Goal: Information Seeking & Learning: Find specific page/section

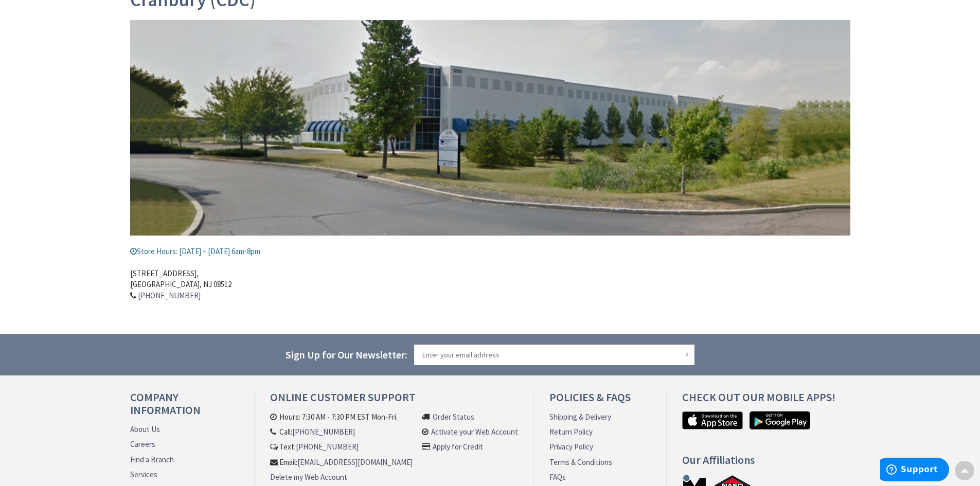
scroll to position [159, 0]
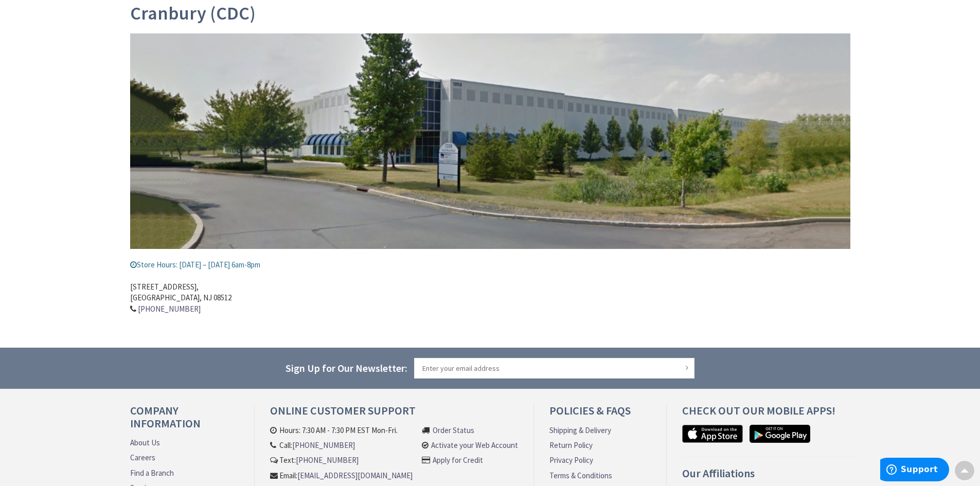
click at [457, 172] on img at bounding box center [490, 141] width 720 height 216
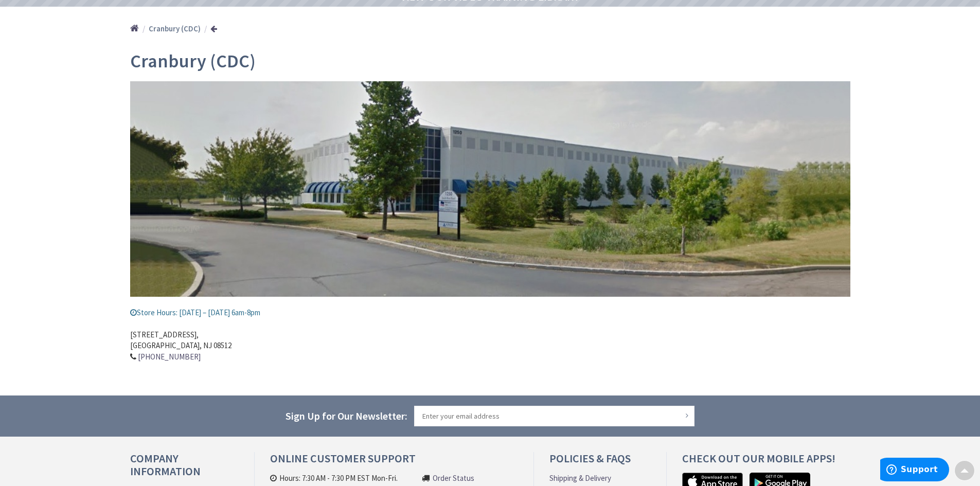
scroll to position [5, 0]
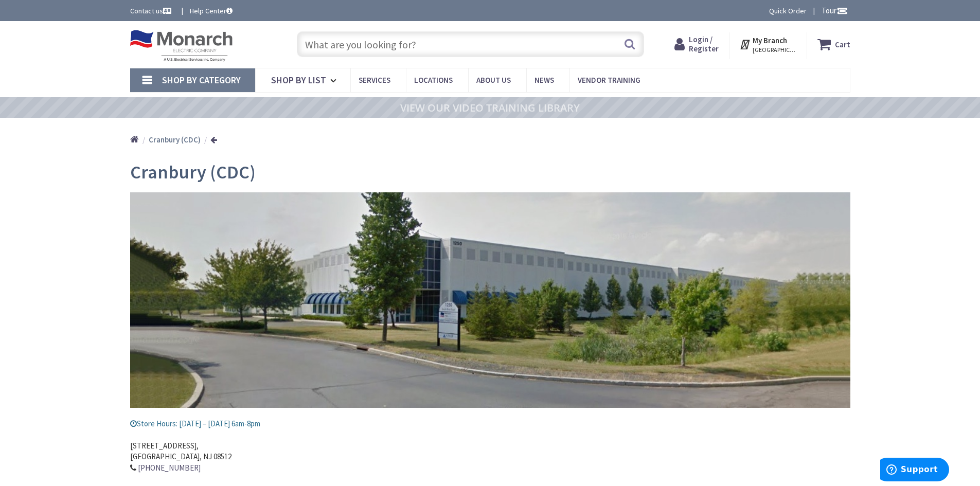
click at [320, 43] on input "text" at bounding box center [470, 44] width 347 height 26
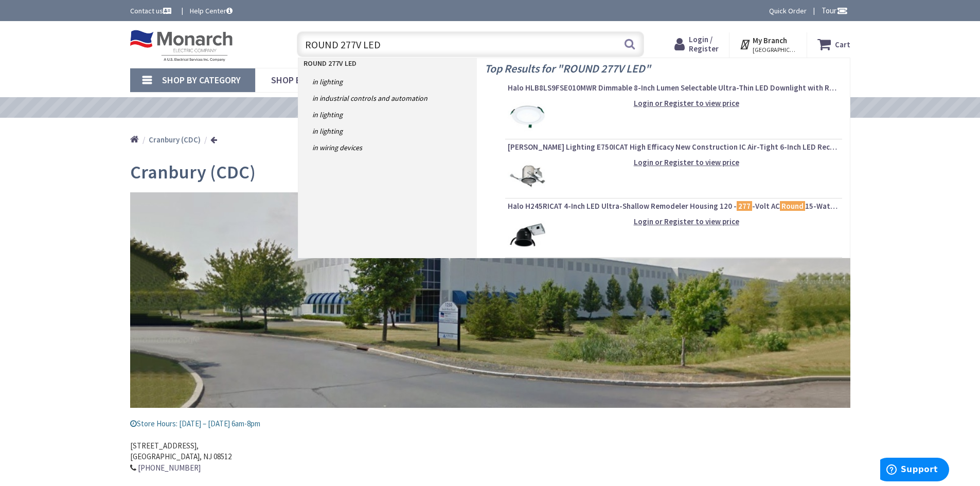
type input "ROUND 277V LED"
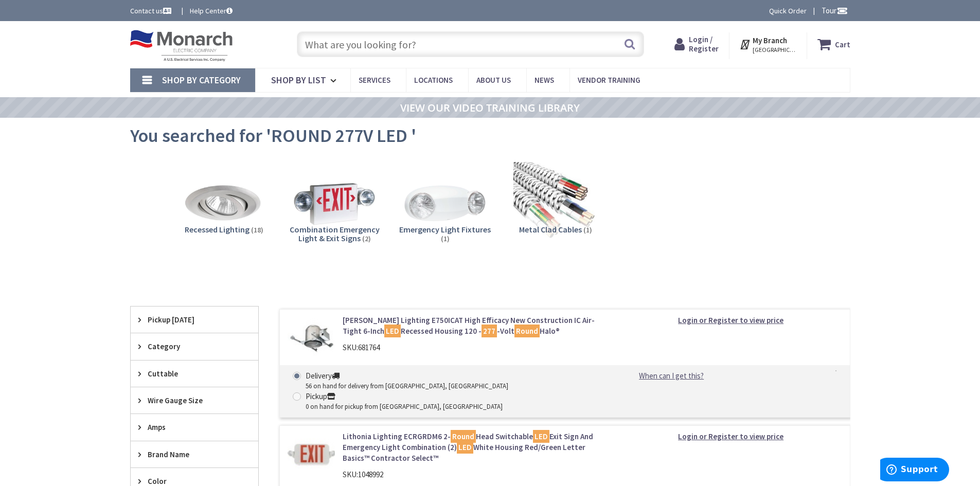
click at [165, 345] on span "Category" at bounding box center [190, 346] width 84 height 11
click at [341, 48] on input "text" at bounding box center [470, 44] width 347 height 26
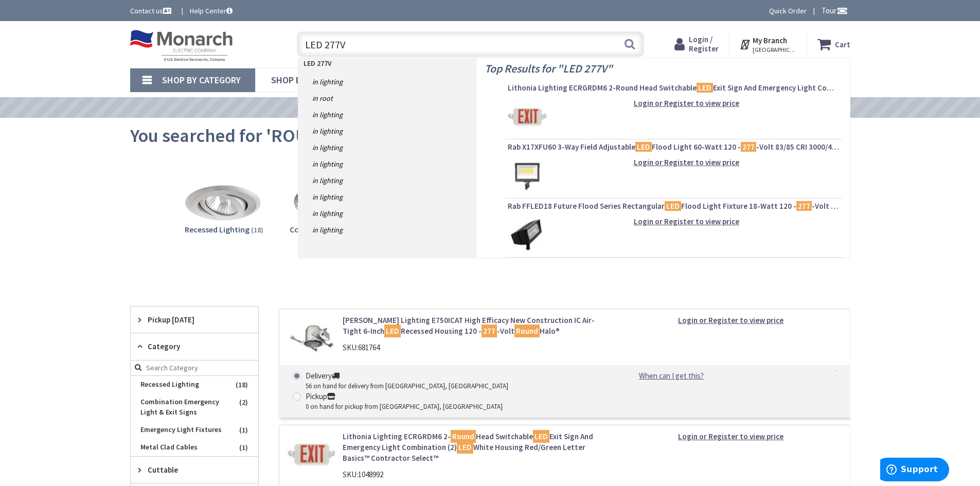
type input "LED 277V"
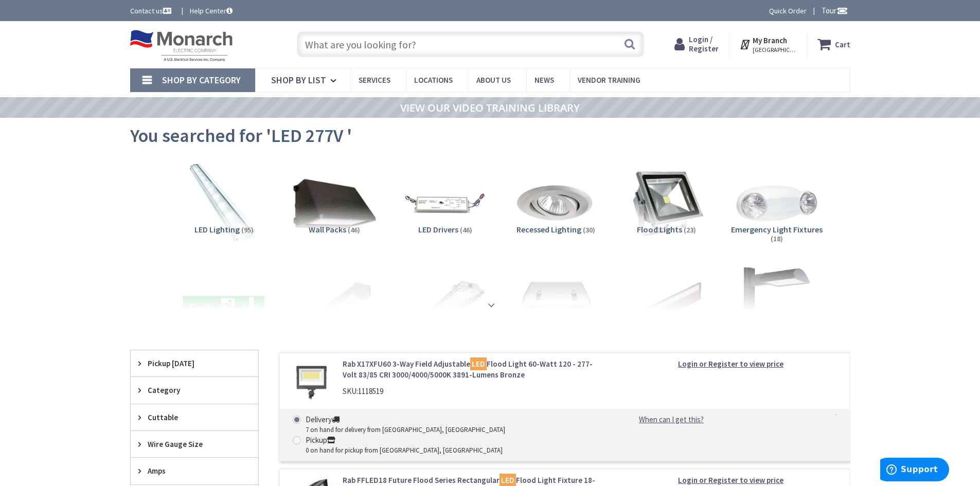
scroll to position [51, 0]
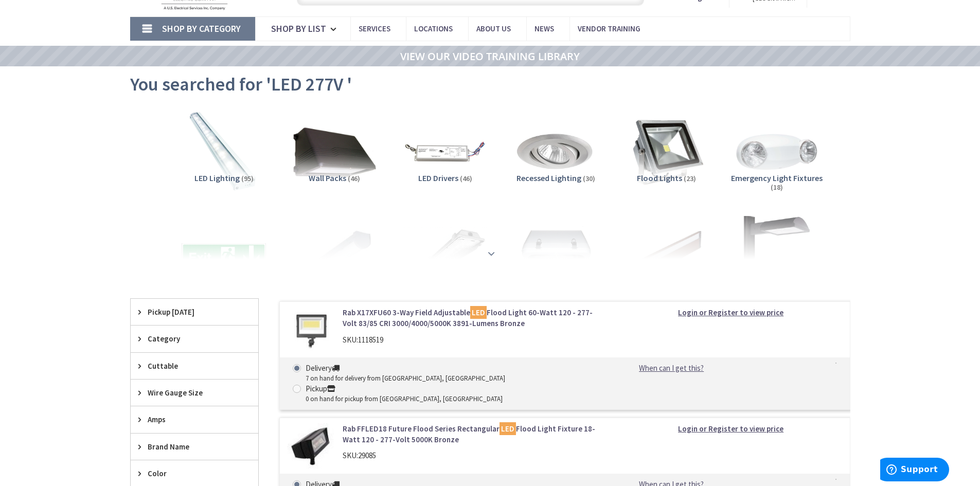
click at [487, 254] on div at bounding box center [490, 231] width 669 height 57
click at [490, 254] on strong at bounding box center [491, 253] width 12 height 11
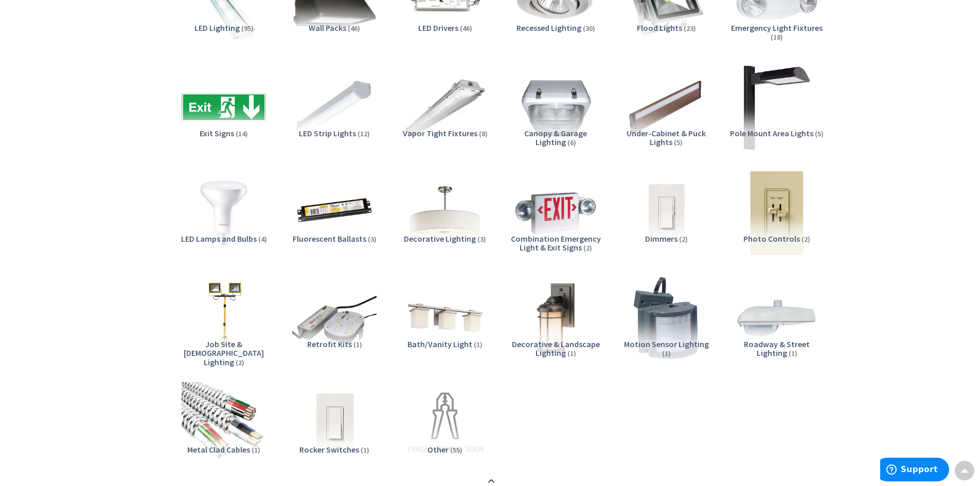
scroll to position [0, 0]
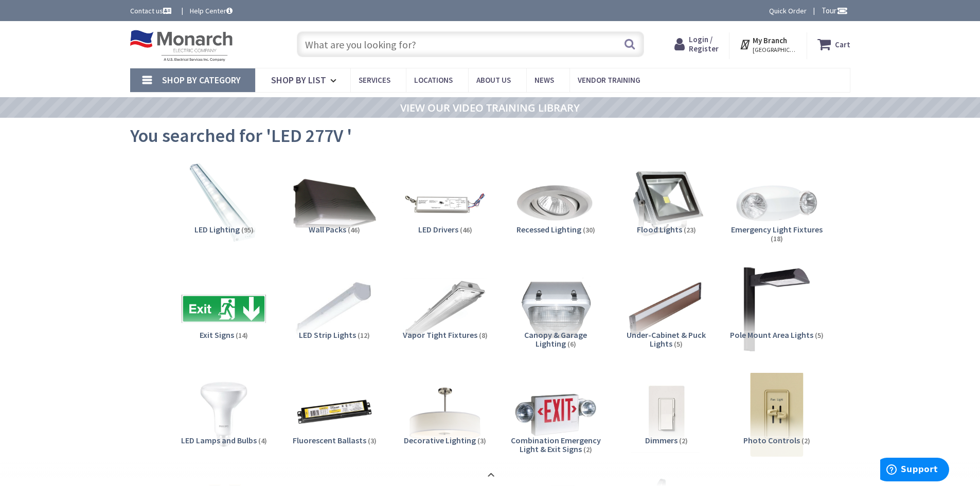
click at [236, 232] on span "LED Lighting" at bounding box center [216, 229] width 45 height 10
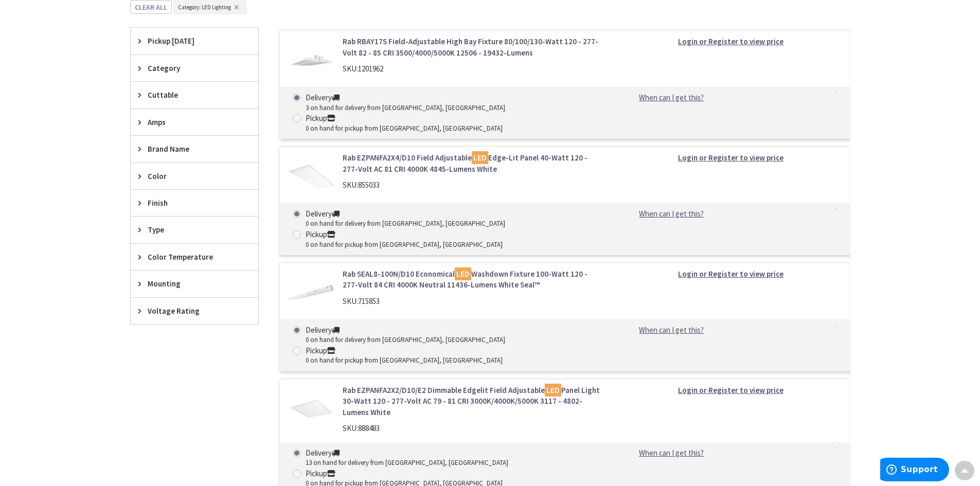
click at [143, 229] on icon at bounding box center [142, 230] width 8 height 8
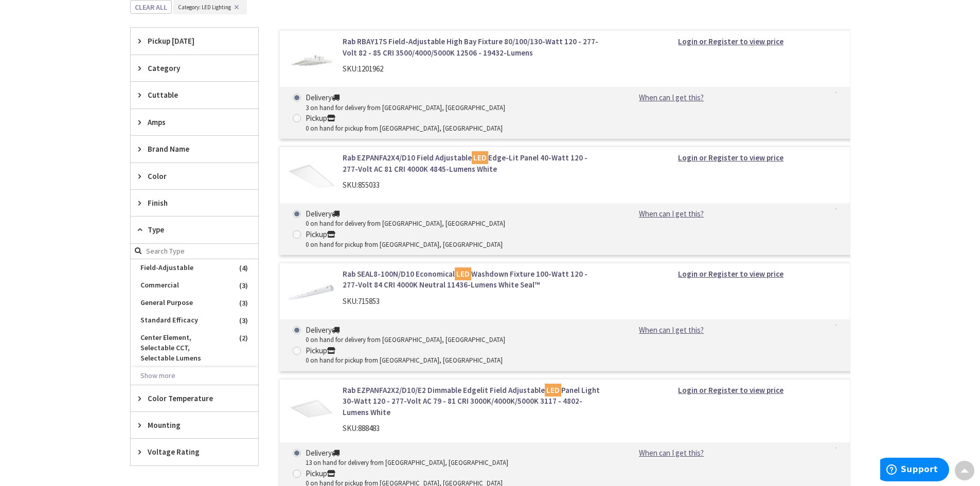
click at [139, 421] on icon at bounding box center [142, 425] width 8 height 8
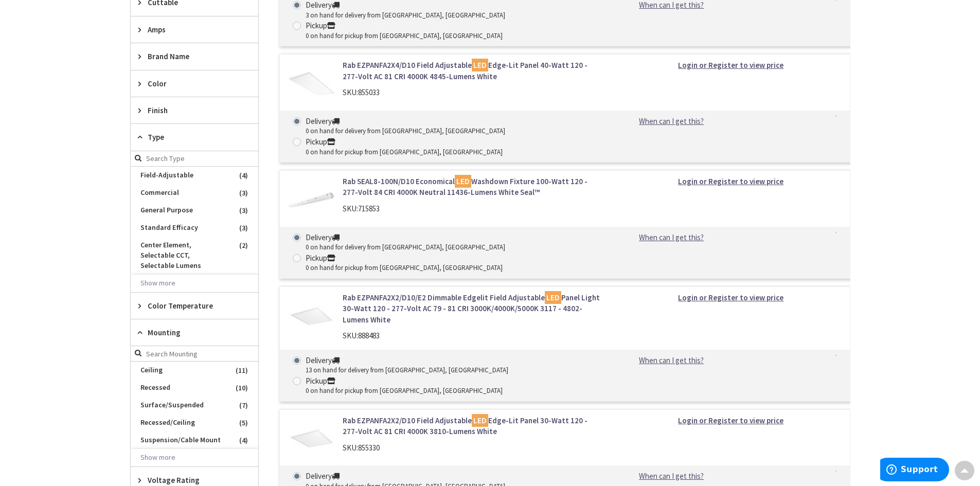
scroll to position [812, 0]
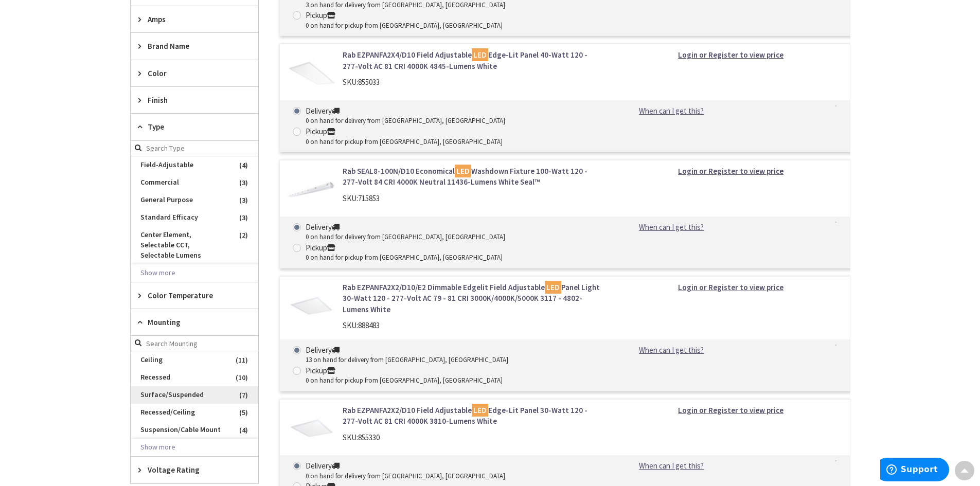
click at [215, 386] on span "Surface/Suspended" at bounding box center [195, 394] width 128 height 17
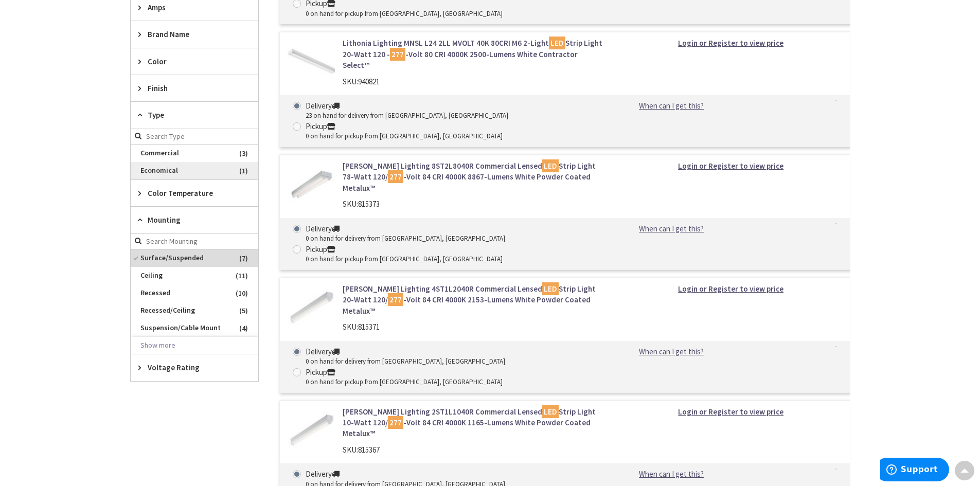
scroll to position [442, 0]
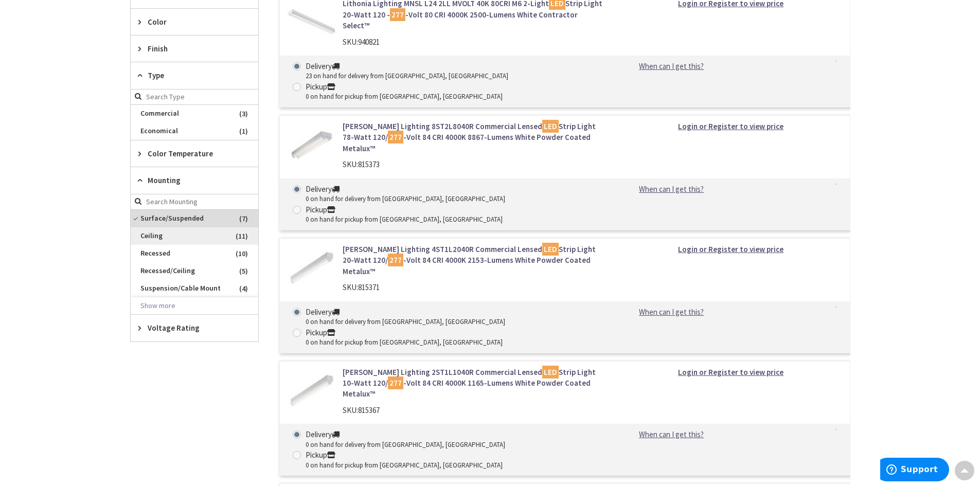
click at [158, 234] on span "Ceiling" at bounding box center [195, 235] width 128 height 17
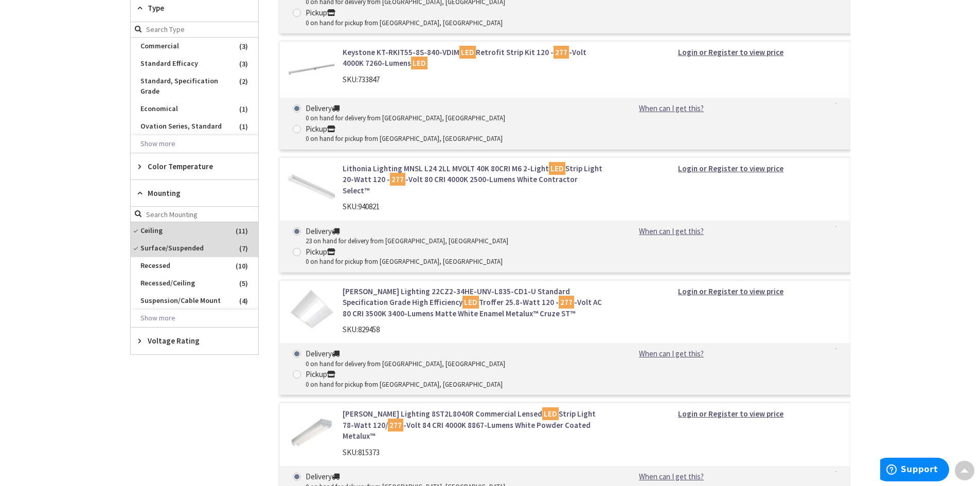
scroll to position [524, 0]
